Goal: Transaction & Acquisition: Purchase product/service

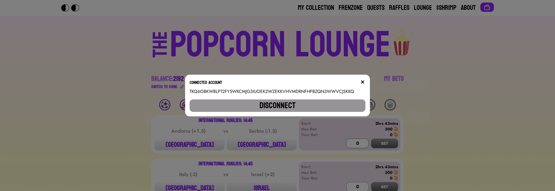
click at [365, 80] on button at bounding box center [363, 82] width 6 height 6
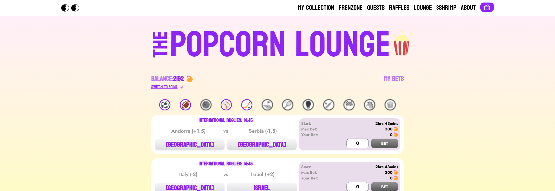
click at [173, 86] on div "Switch to $ OINK" at bounding box center [164, 86] width 26 height 7
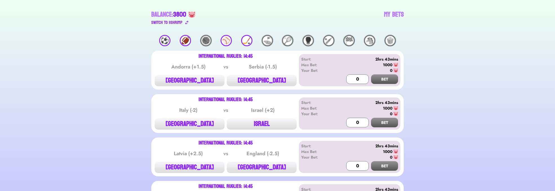
scroll to position [101, 0]
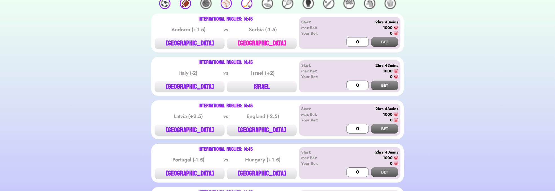
click at [273, 45] on button "[GEOGRAPHIC_DATA]" at bounding box center [262, 43] width 70 height 11
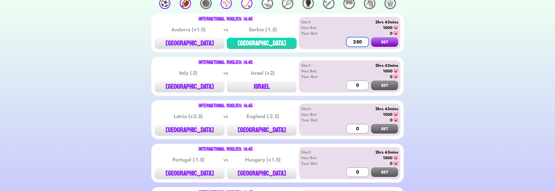
click at [359, 44] on input "250" at bounding box center [357, 42] width 23 height 10
click at [391, 40] on button "BET" at bounding box center [384, 42] width 27 height 10
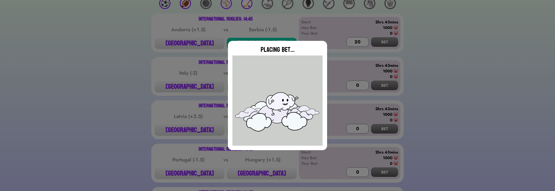
type input "0"
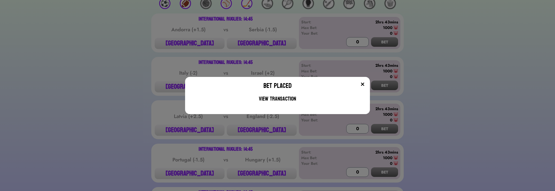
click at [365, 82] on img at bounding box center [362, 84] width 5 height 5
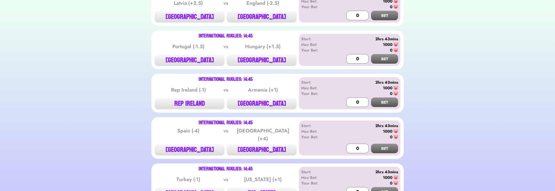
scroll to position [203, 0]
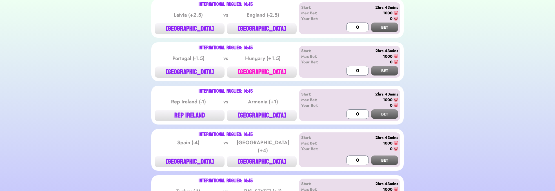
click at [281, 75] on button "[GEOGRAPHIC_DATA]" at bounding box center [262, 71] width 70 height 11
click at [353, 70] on input "0" at bounding box center [357, 71] width 23 height 10
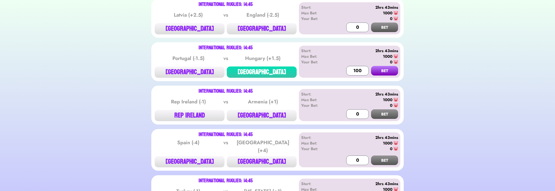
click at [383, 72] on button "BET" at bounding box center [384, 71] width 27 height 10
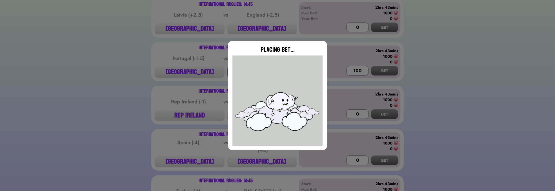
type input "0"
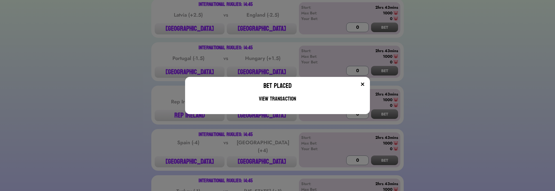
click at [365, 84] on img at bounding box center [362, 84] width 5 height 5
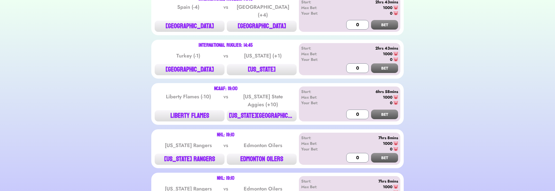
scroll to position [304, 0]
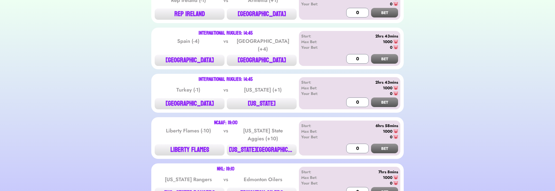
click at [275, 51] on div "International Ruglies: 14:45 [GEOGRAPHIC_DATA] (-4) vs [GEOGRAPHIC_DATA] (+4) […" at bounding box center [226, 48] width 142 height 35
click at [277, 60] on button "[GEOGRAPHIC_DATA]" at bounding box center [262, 60] width 70 height 11
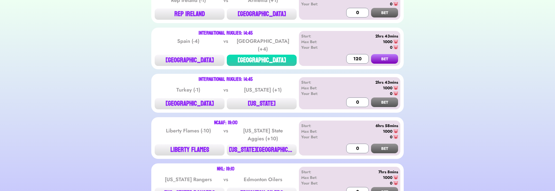
click at [379, 58] on button "BET" at bounding box center [384, 59] width 27 height 10
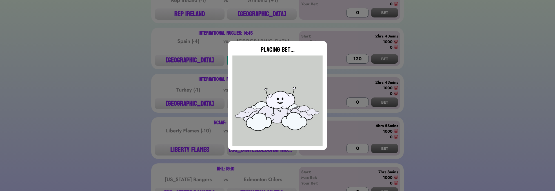
type input "0"
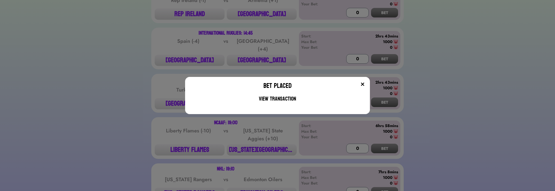
click at [362, 90] on div at bounding box center [336, 86] width 59 height 11
click at [365, 84] on img at bounding box center [362, 84] width 5 height 5
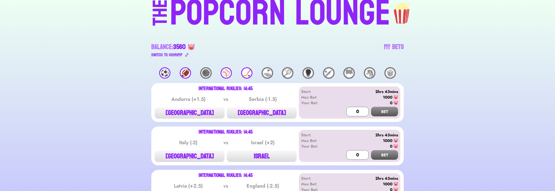
scroll to position [0, 0]
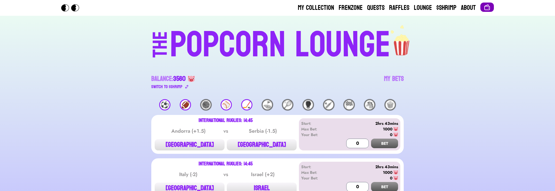
click at [488, 8] on img at bounding box center [486, 7] width 7 height 7
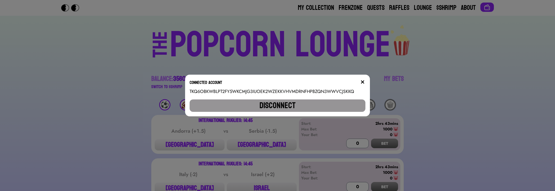
click at [310, 104] on button "Disconnect" at bounding box center [278, 105] width 176 height 12
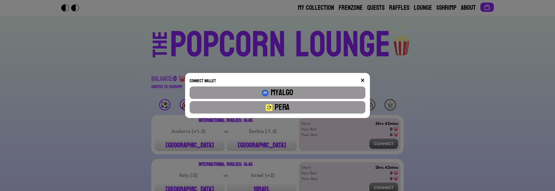
click at [309, 106] on button "Pera" at bounding box center [278, 107] width 176 height 12
